Goal: Navigation & Orientation: Find specific page/section

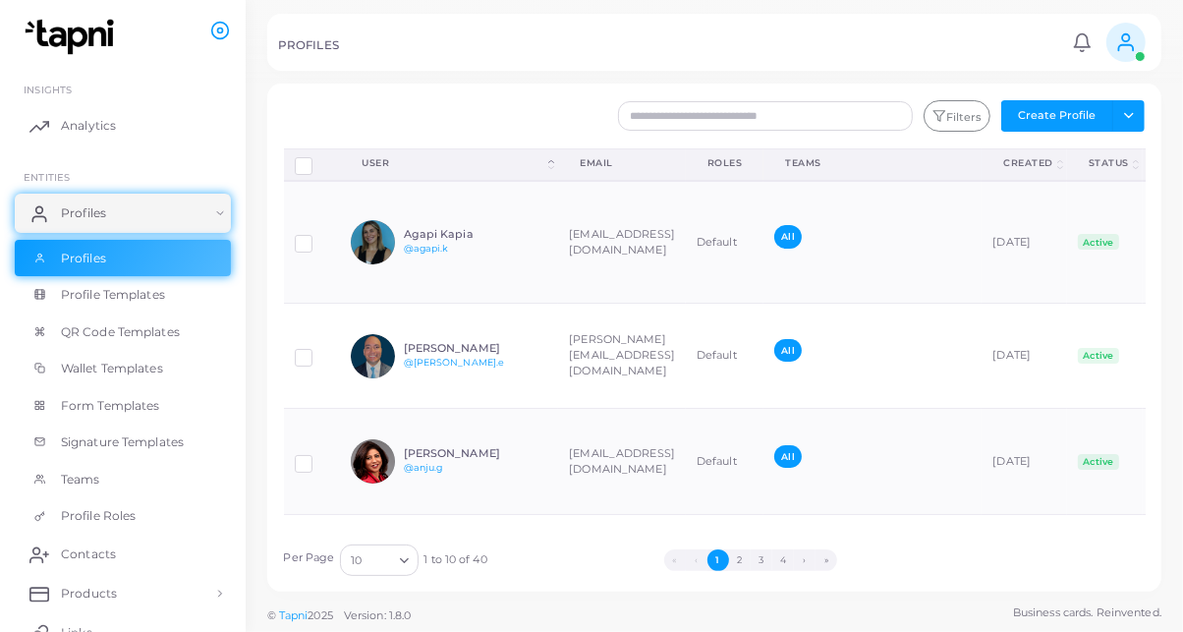
drag, startPoint x: 853, startPoint y: 11, endPoint x: 410, endPoint y: 86, distance: 449.4
click at [410, 86] on div "Filters Create Profile Toggle dropdown Import Profiles Invite Profiles Export P…" at bounding box center [714, 337] width 894 height 508
click at [361, 74] on div at bounding box center [591, 41] width 1183 height 83
click at [89, 539] on link "Contacts" at bounding box center [123, 553] width 216 height 39
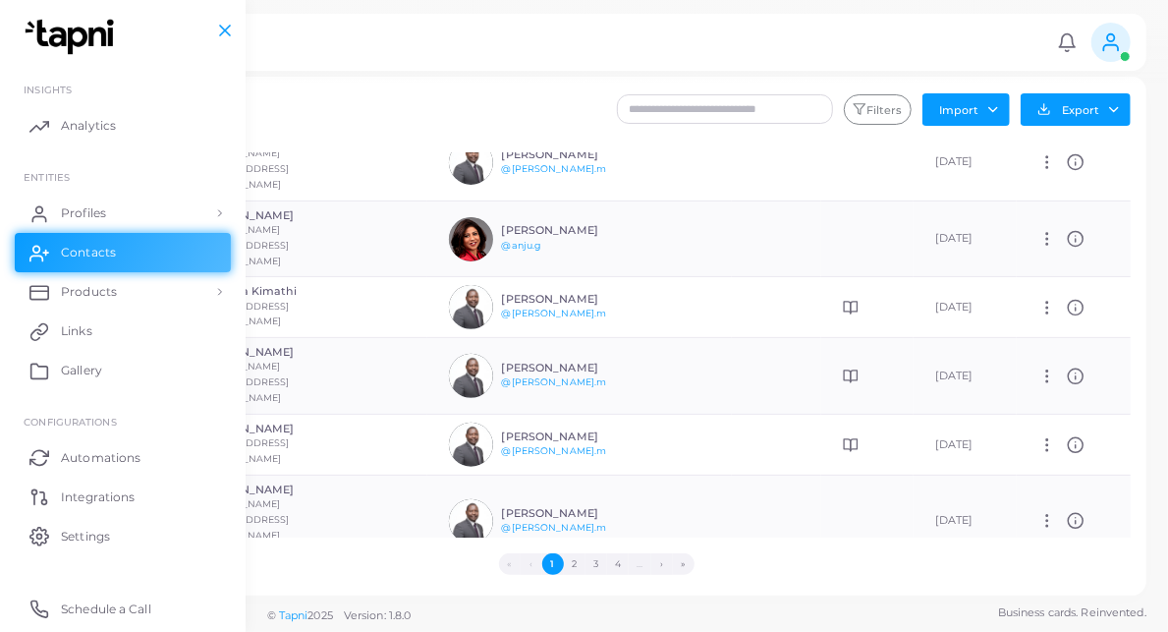
scroll to position [39, 0]
click at [585, 567] on button "2" at bounding box center [575, 564] width 22 height 22
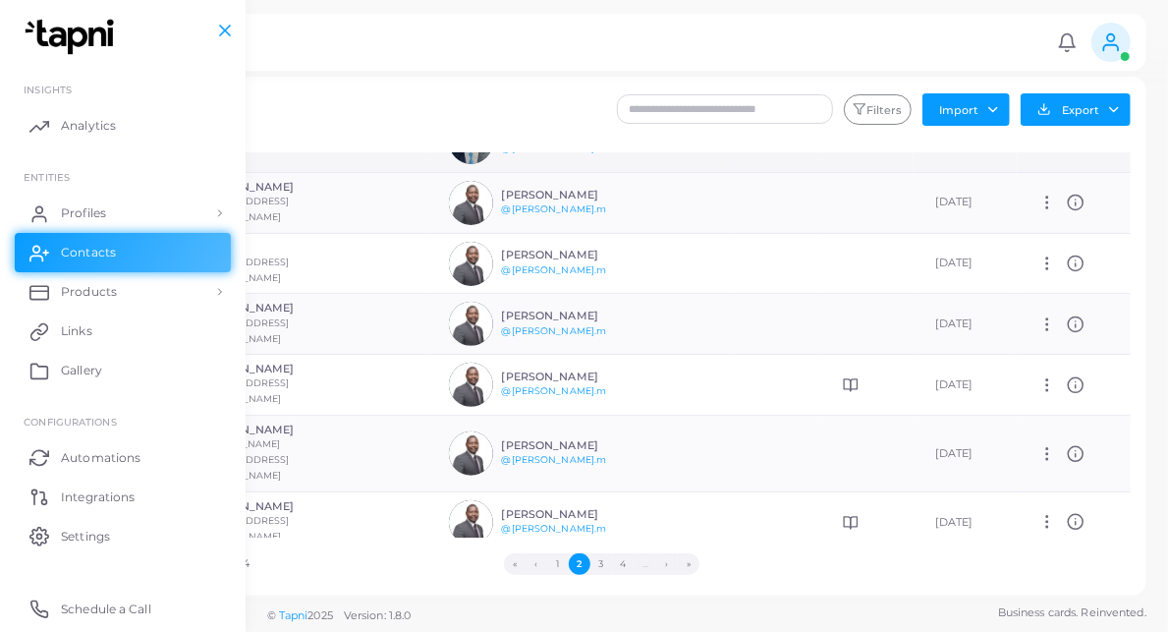
scroll to position [303, 0]
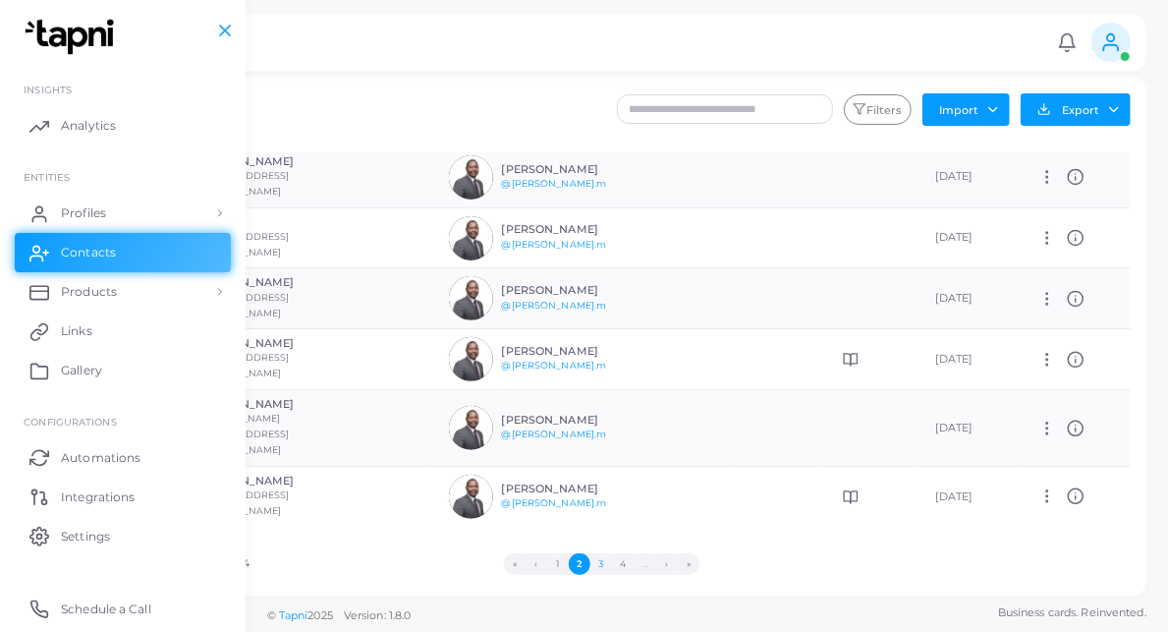
click at [612, 569] on button "3" at bounding box center [601, 564] width 22 height 22
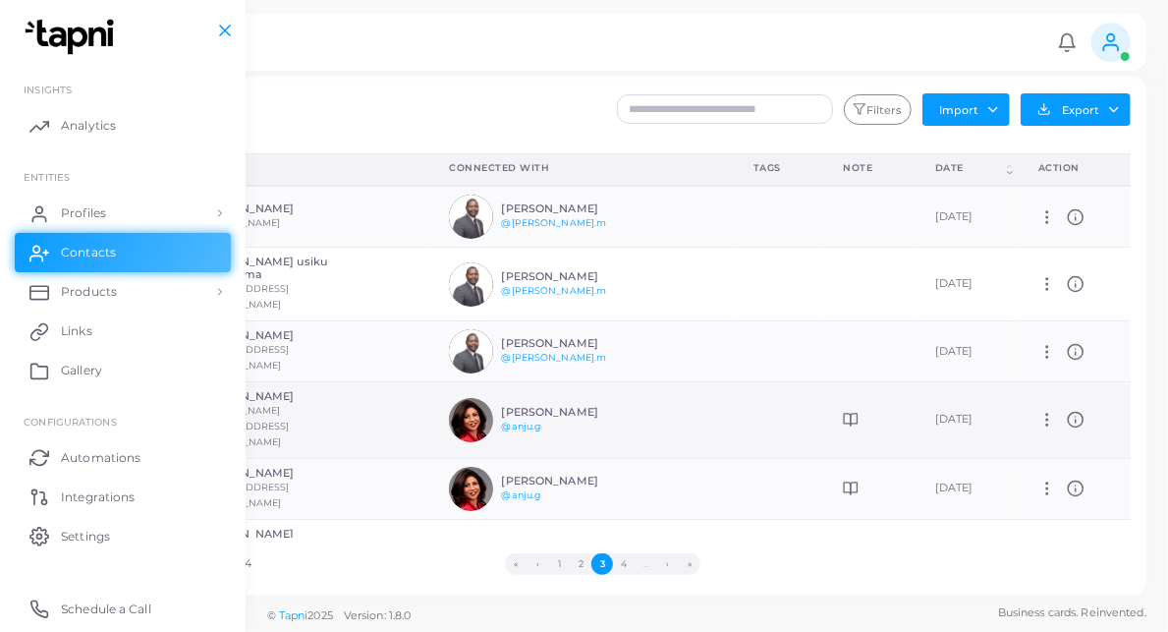
scroll to position [91, 0]
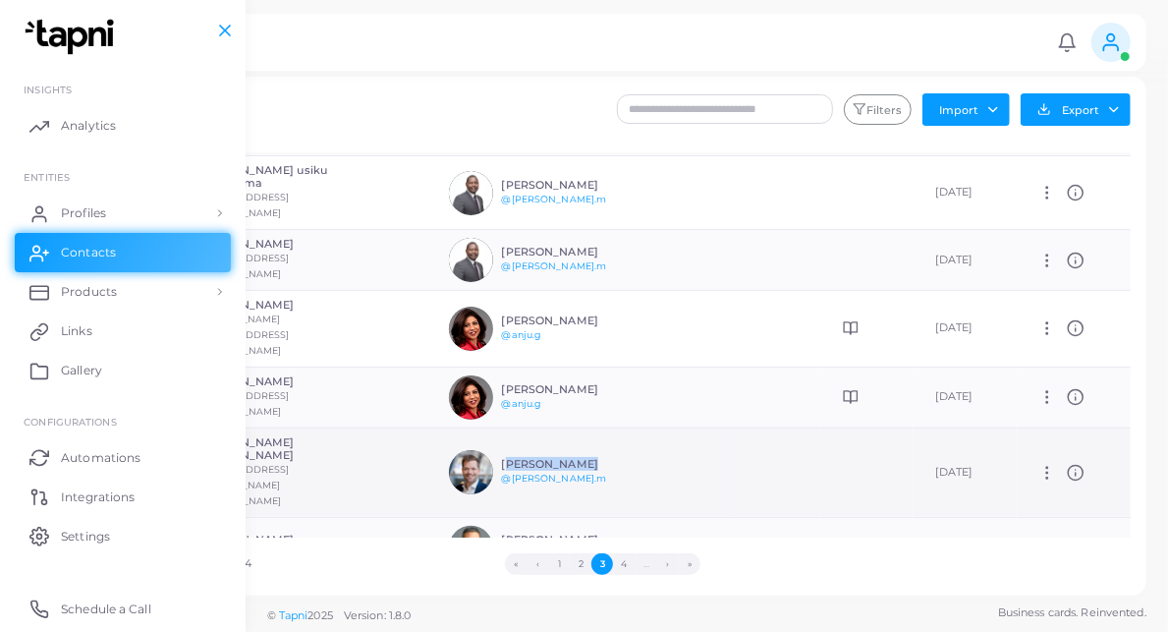
drag, startPoint x: 763, startPoint y: 436, endPoint x: 664, endPoint y: 429, distance: 99.4
click at [645, 450] on div "[PERSON_NAME] @[PERSON_NAME].m" at bounding box center [547, 472] width 196 height 44
copy h6 "[PERSON_NAME]"
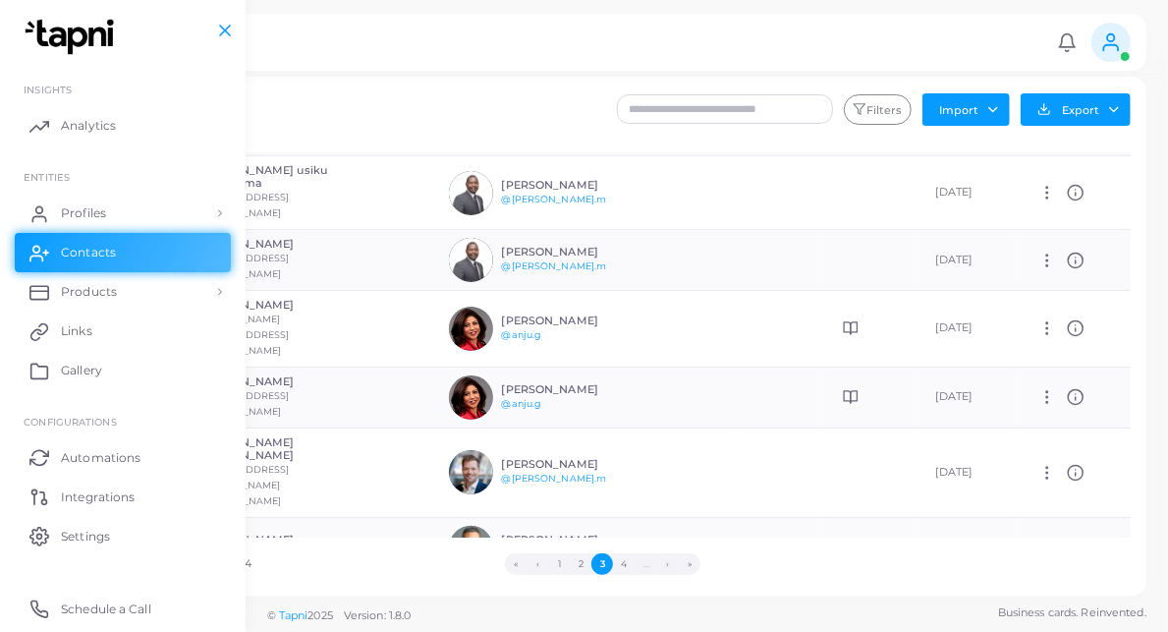
drag, startPoint x: 224, startPoint y: 1, endPoint x: 516, endPoint y: 31, distance: 293.3
click at [516, 31] on div "CONTACTS Notifications 0 New Mark All As Read [PERSON_NAME] ([PERSON_NAME][EMAI…" at bounding box center [584, 42] width 1125 height 57
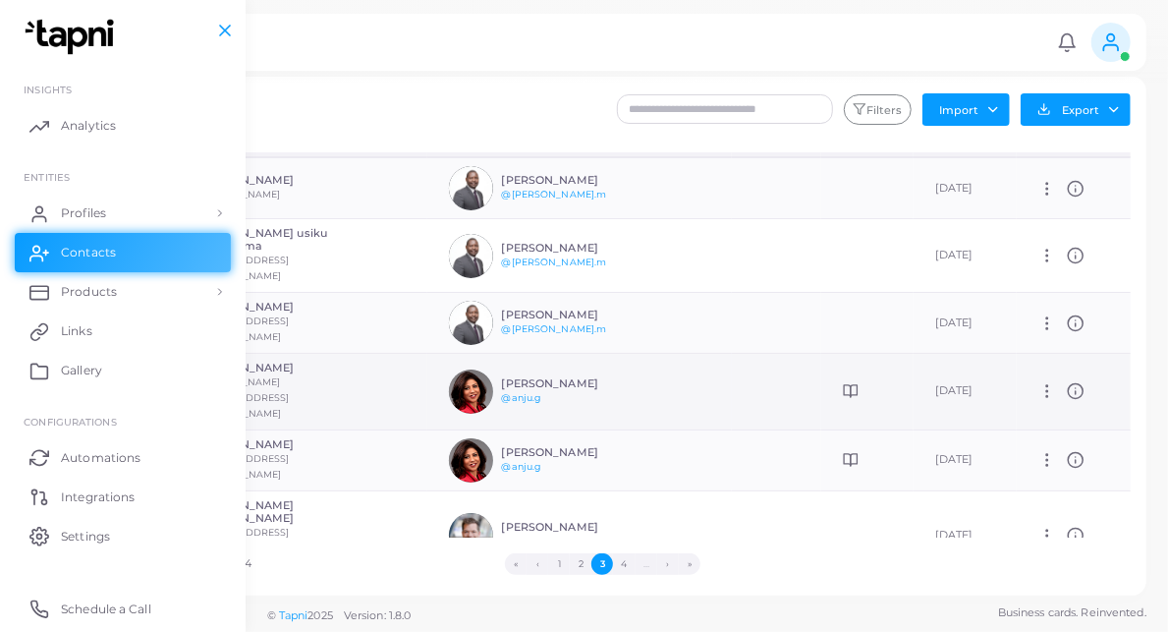
scroll to position [0, 0]
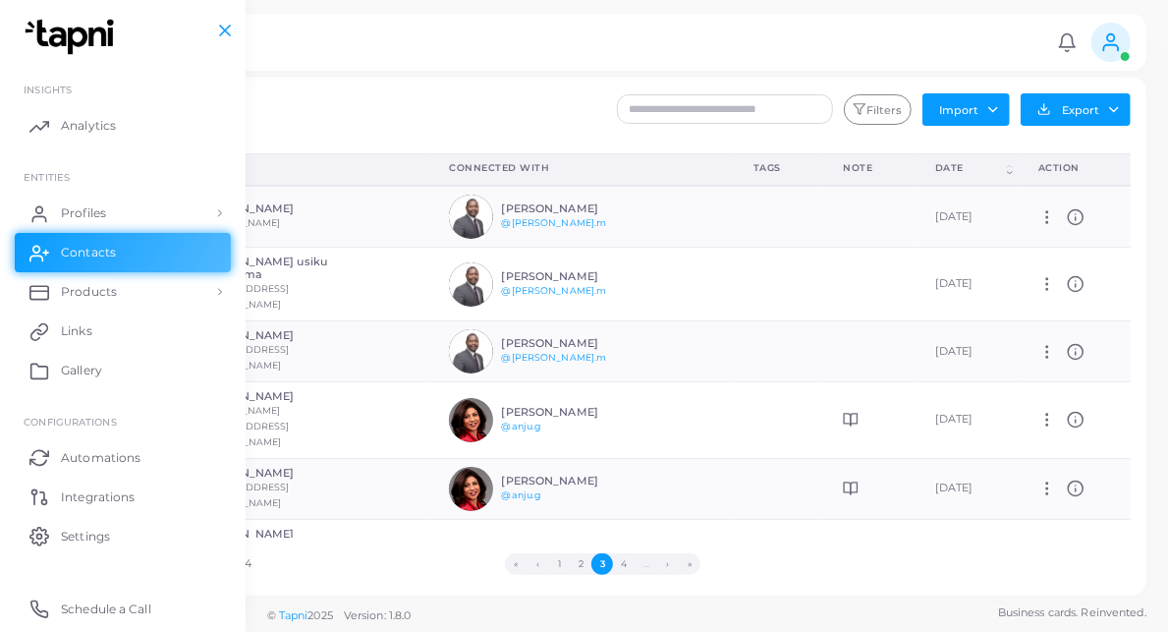
click at [784, 79] on div at bounding box center [584, 41] width 1168 height 83
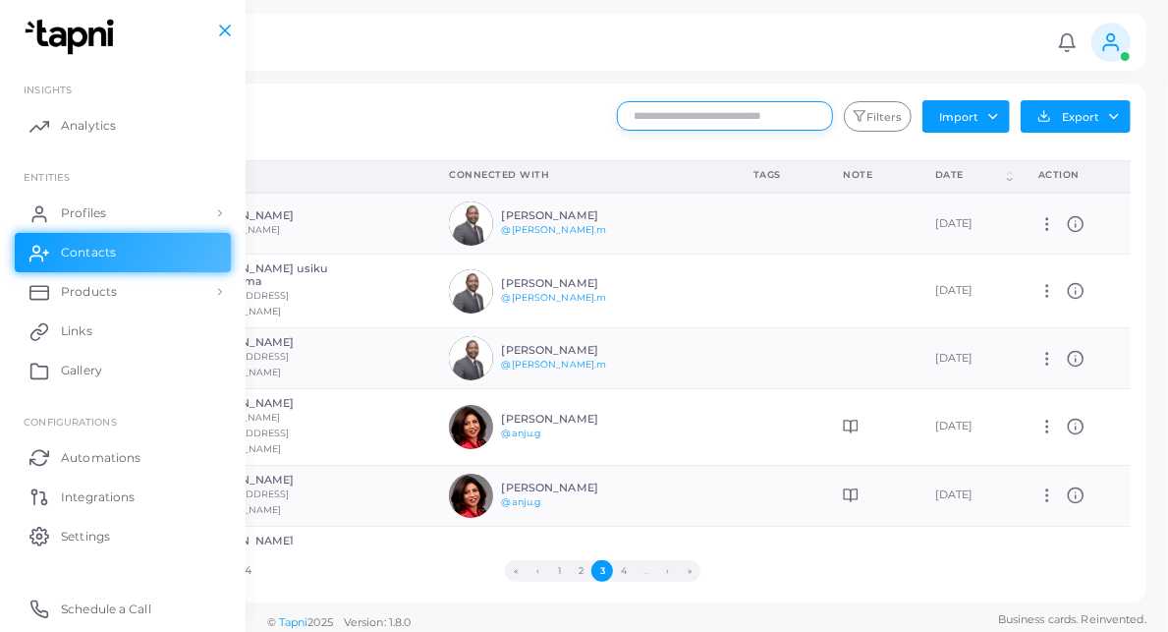
click at [811, 107] on input "text" at bounding box center [725, 115] width 216 height 29
type input "*"
click at [708, 119] on div "Filters Import Import Contacts Import Logs Export Export to XLSX Export to HubS…" at bounding box center [677, 121] width 928 height 43
